Goal: Information Seeking & Learning: Understand process/instructions

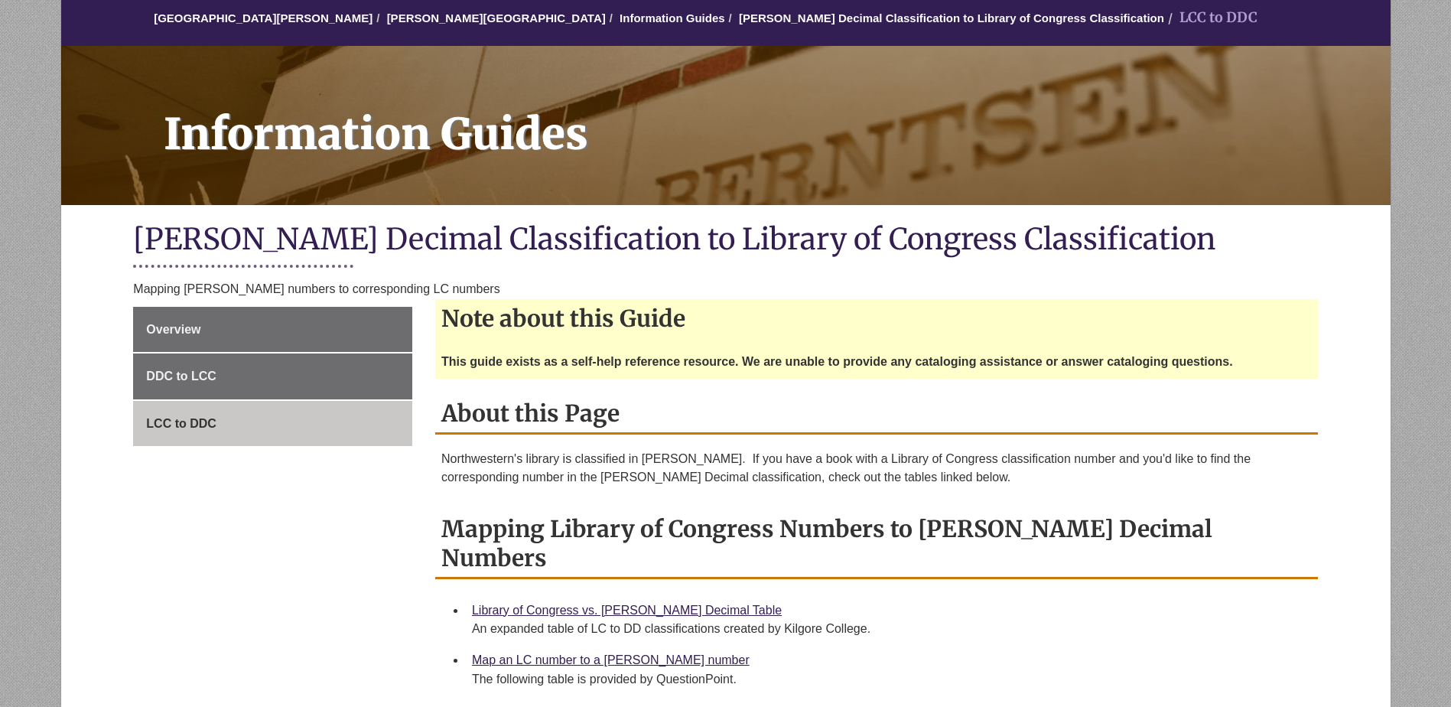
scroll to position [153, 0]
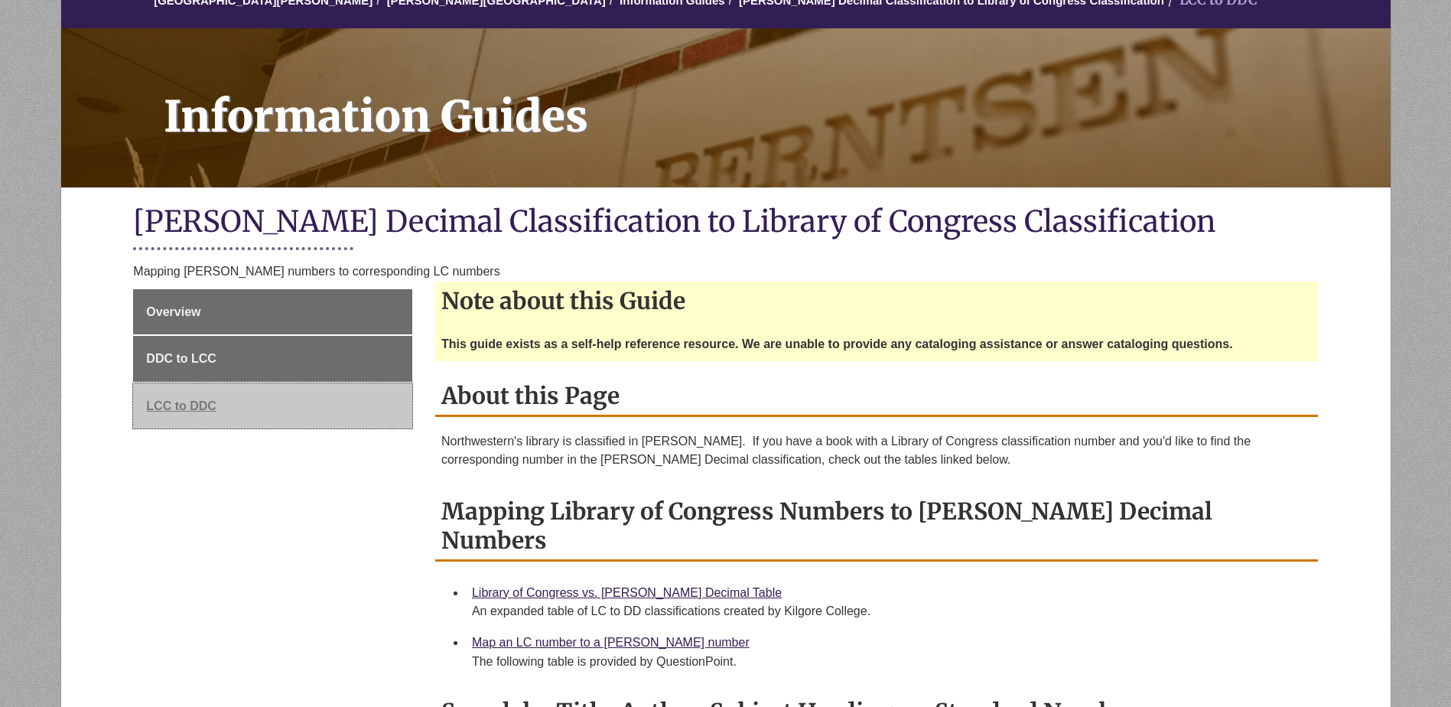
click at [208, 405] on span "LCC to DDC" at bounding box center [181, 405] width 70 height 13
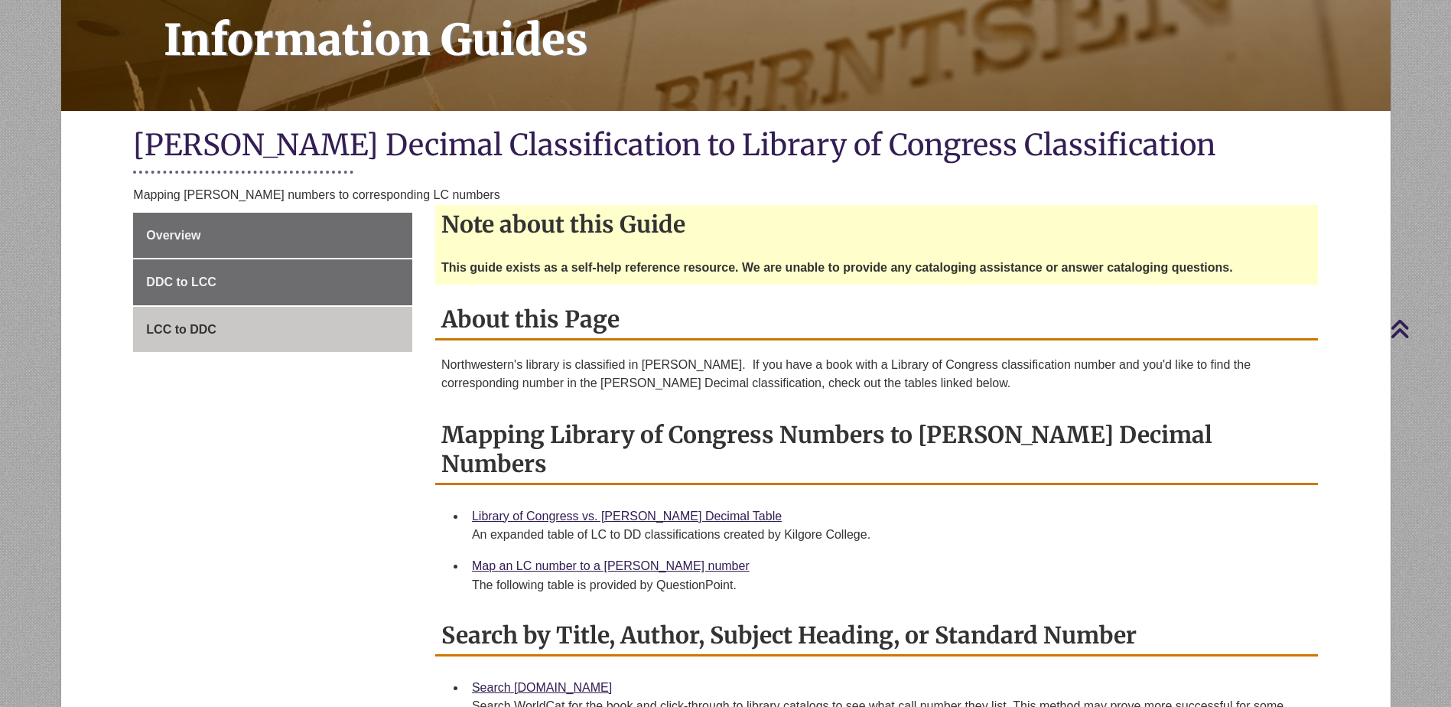
scroll to position [306, 0]
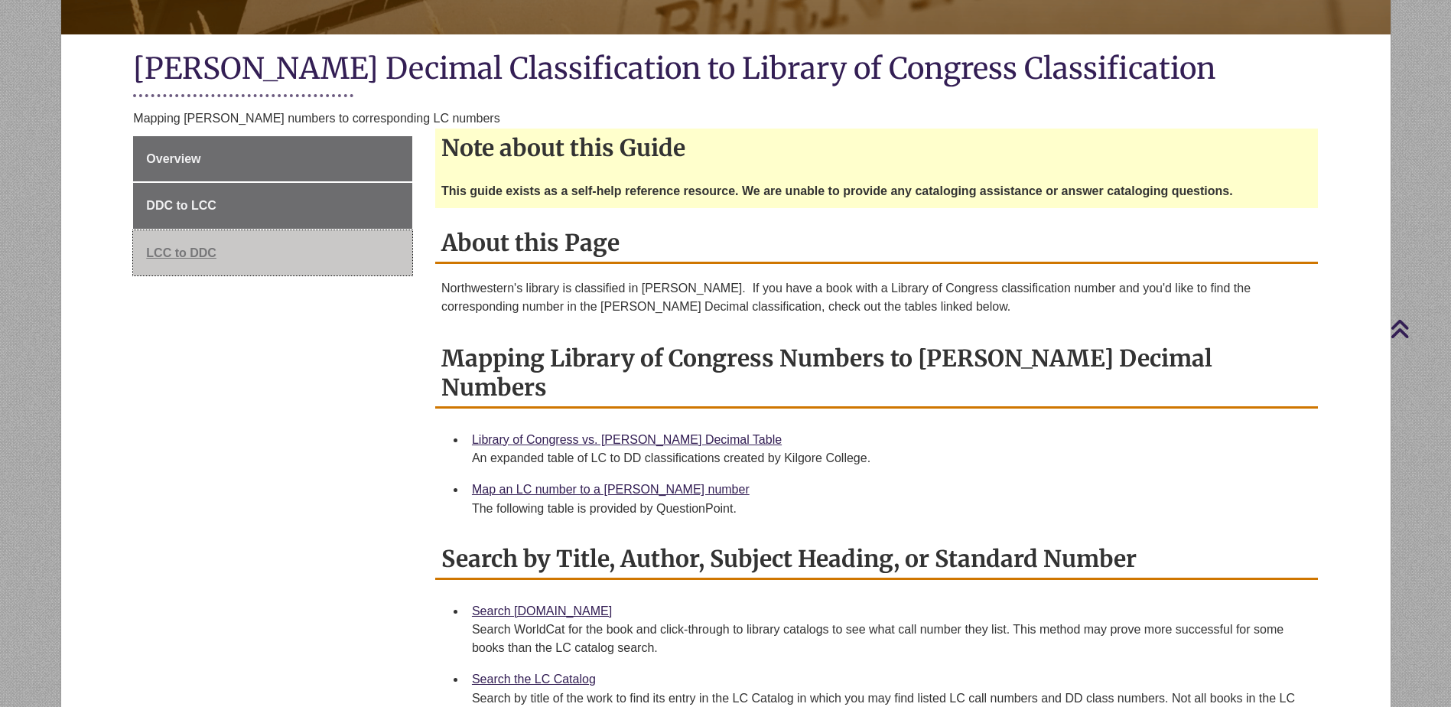
click at [218, 249] on link "LCC to DDC" at bounding box center [272, 253] width 279 height 46
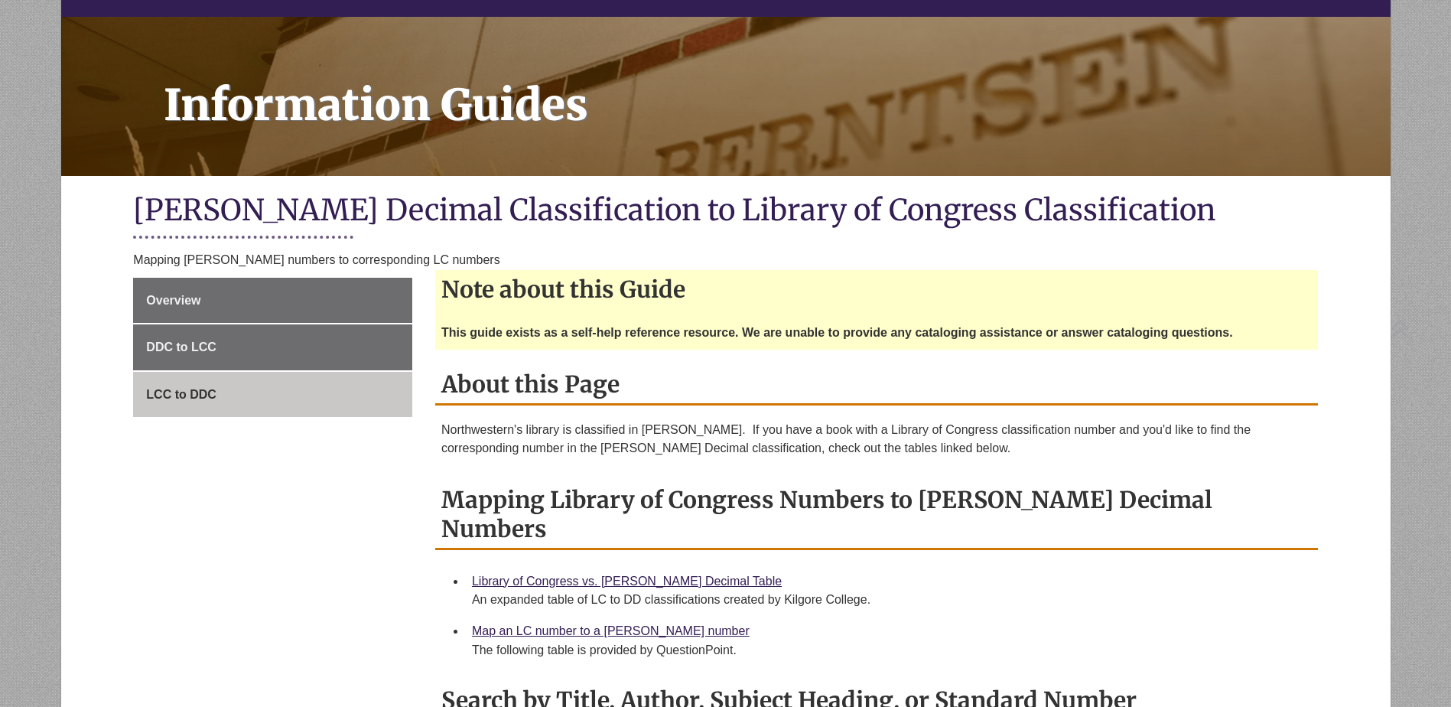
scroll to position [229, 0]
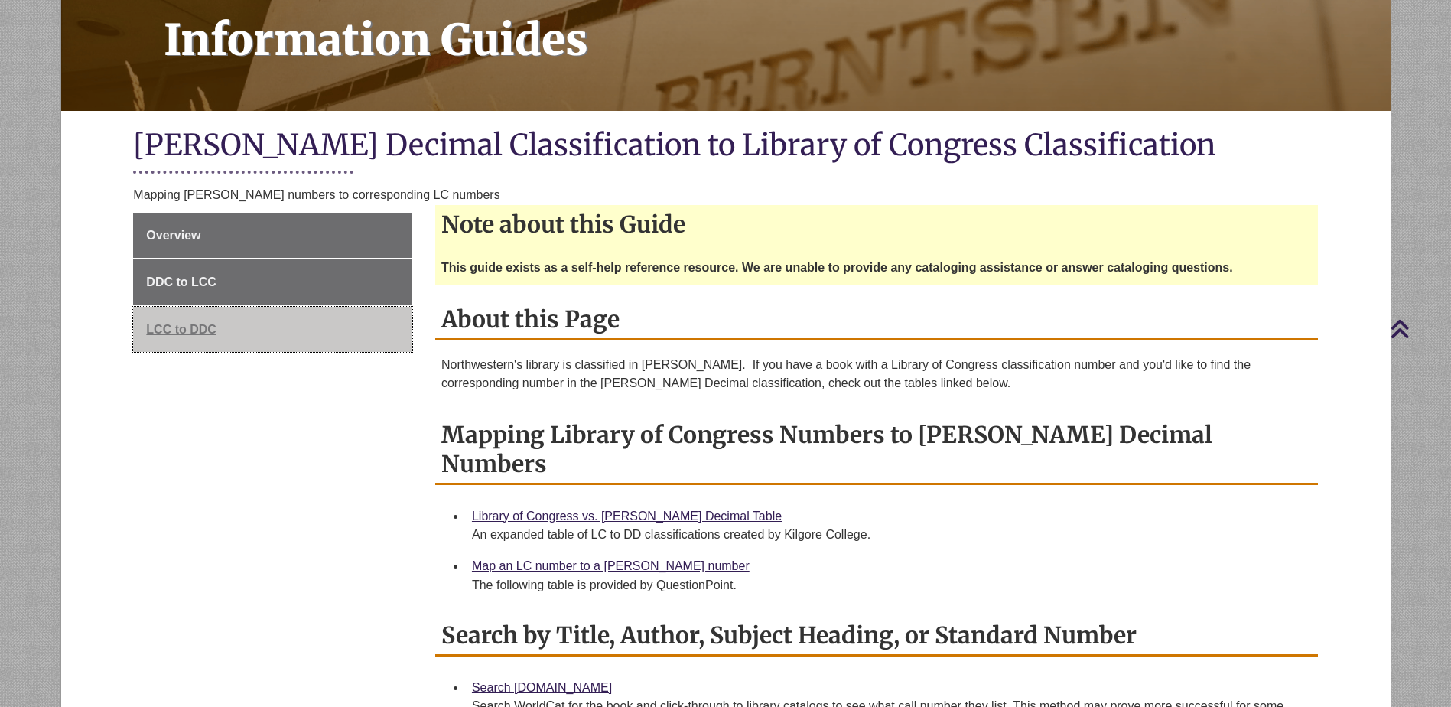
click at [176, 330] on span "LCC to DDC" at bounding box center [181, 329] width 70 height 13
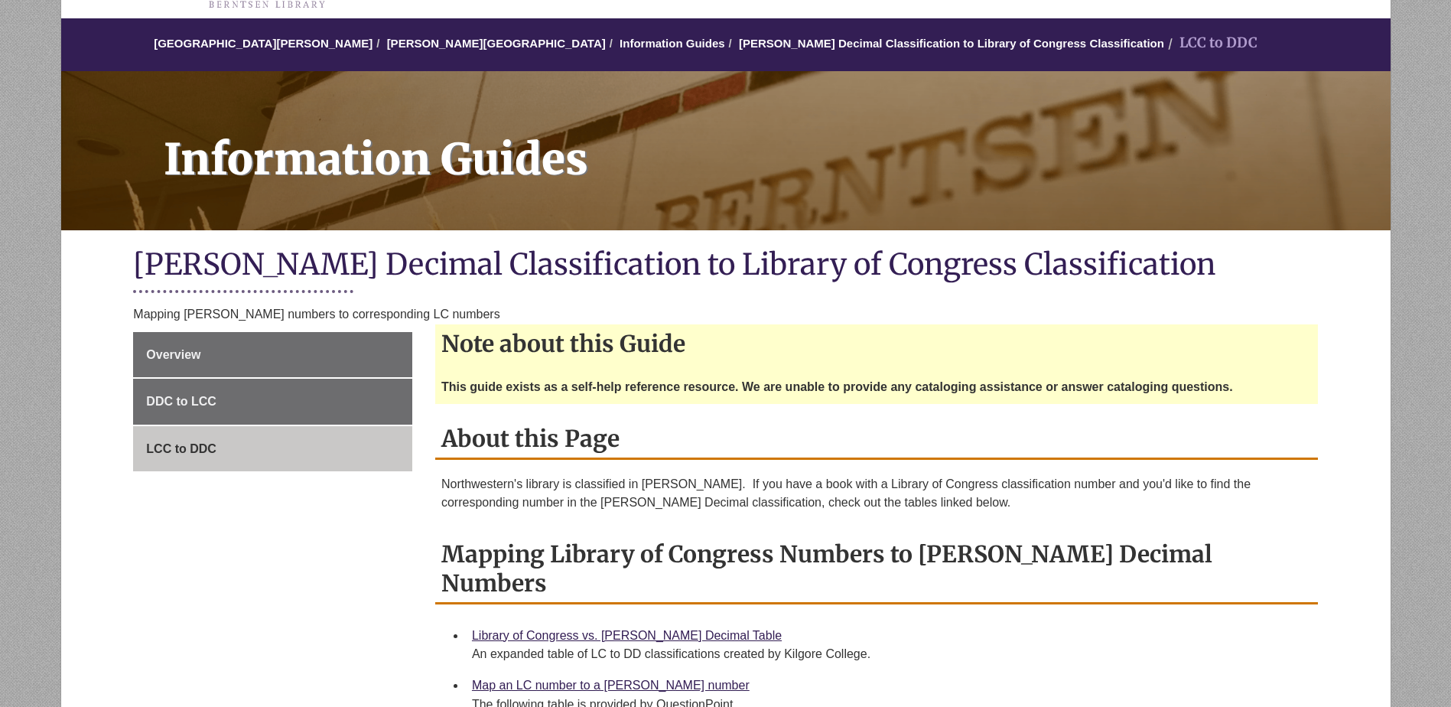
scroll to position [229, 0]
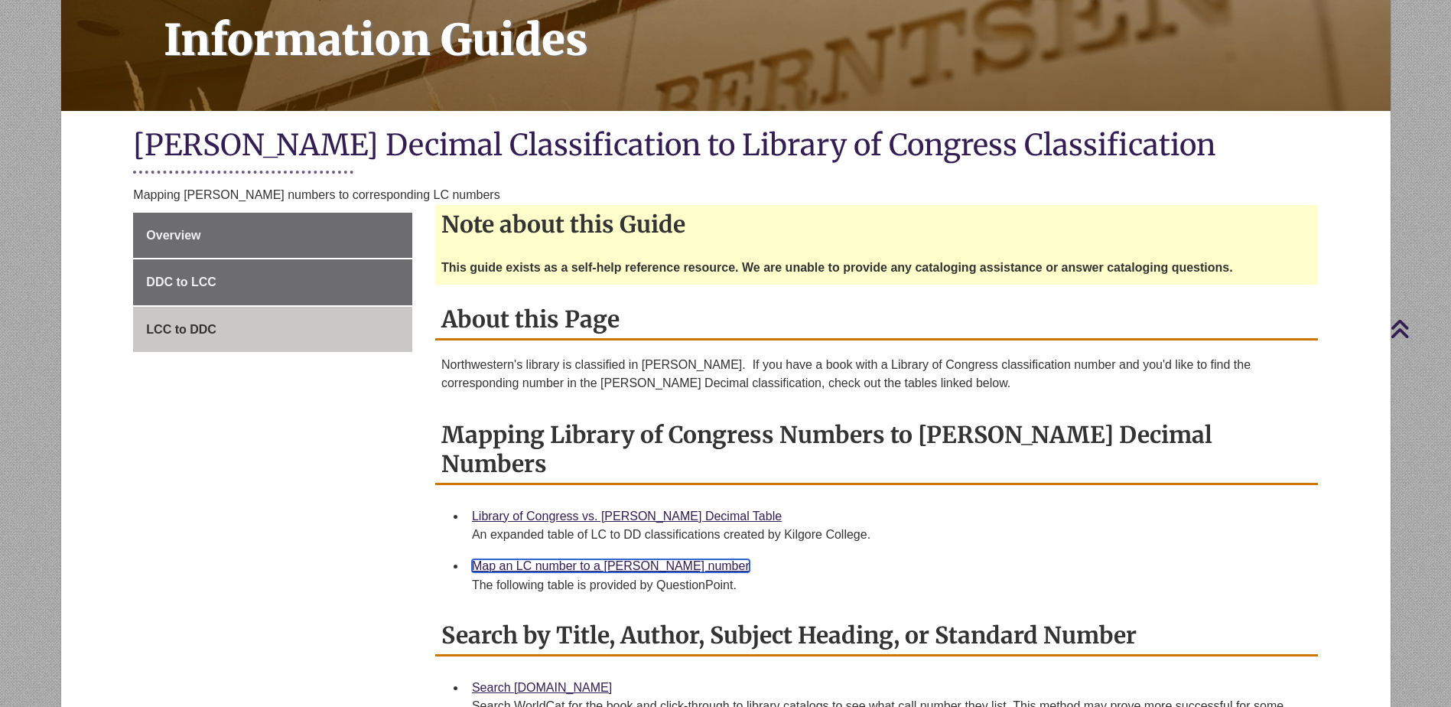
click at [557, 559] on link "Map an LC number to a [PERSON_NAME] number" at bounding box center [611, 565] width 278 height 13
